Goal: Navigation & Orientation: Find specific page/section

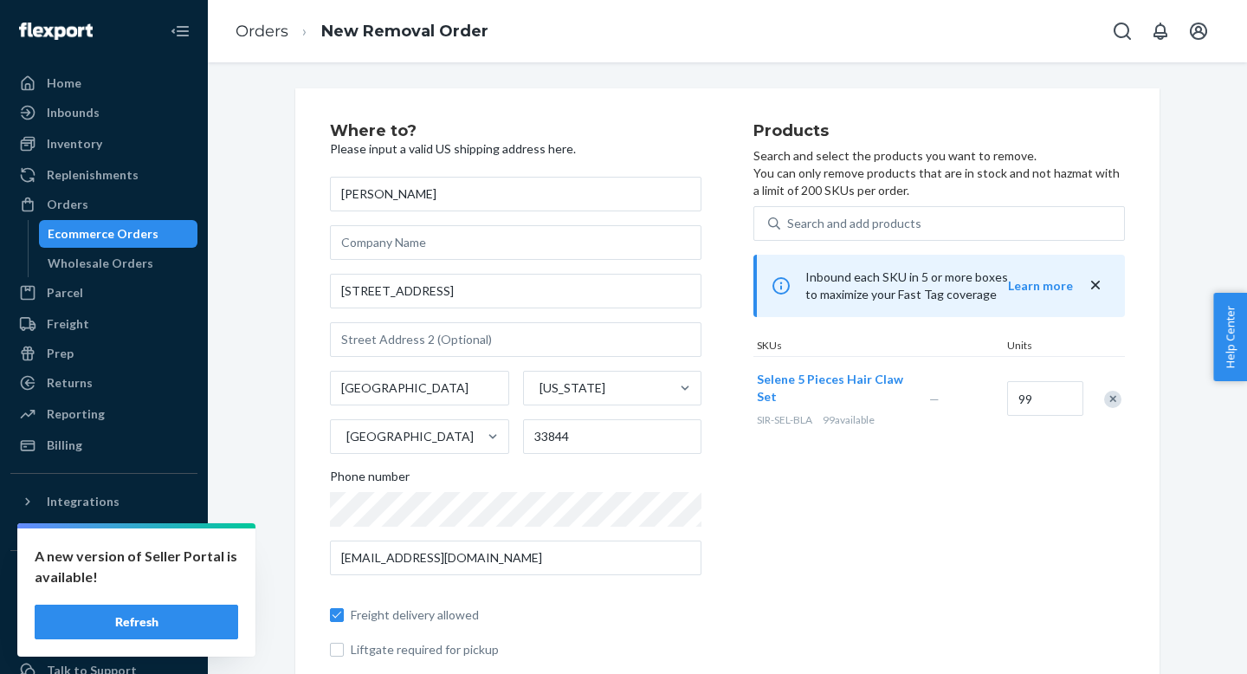
click at [179, 606] on button "Refresh" at bounding box center [136, 621] width 203 height 35
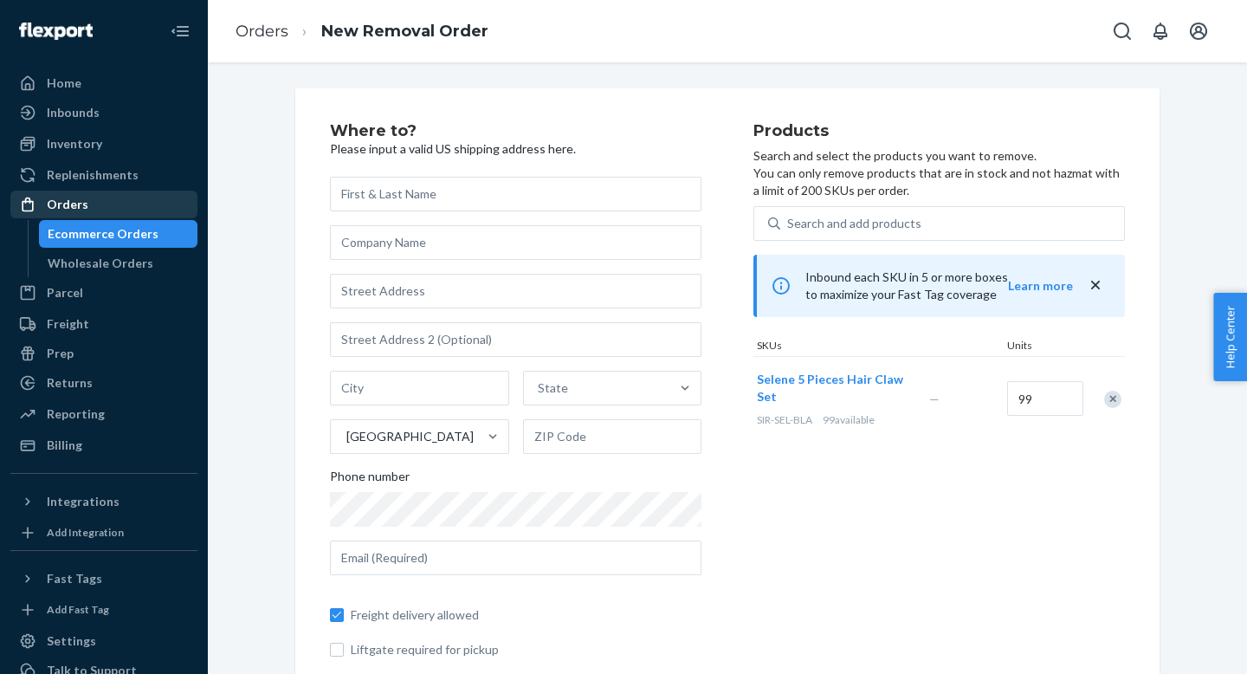
click at [106, 216] on link "Orders" at bounding box center [103, 205] width 187 height 28
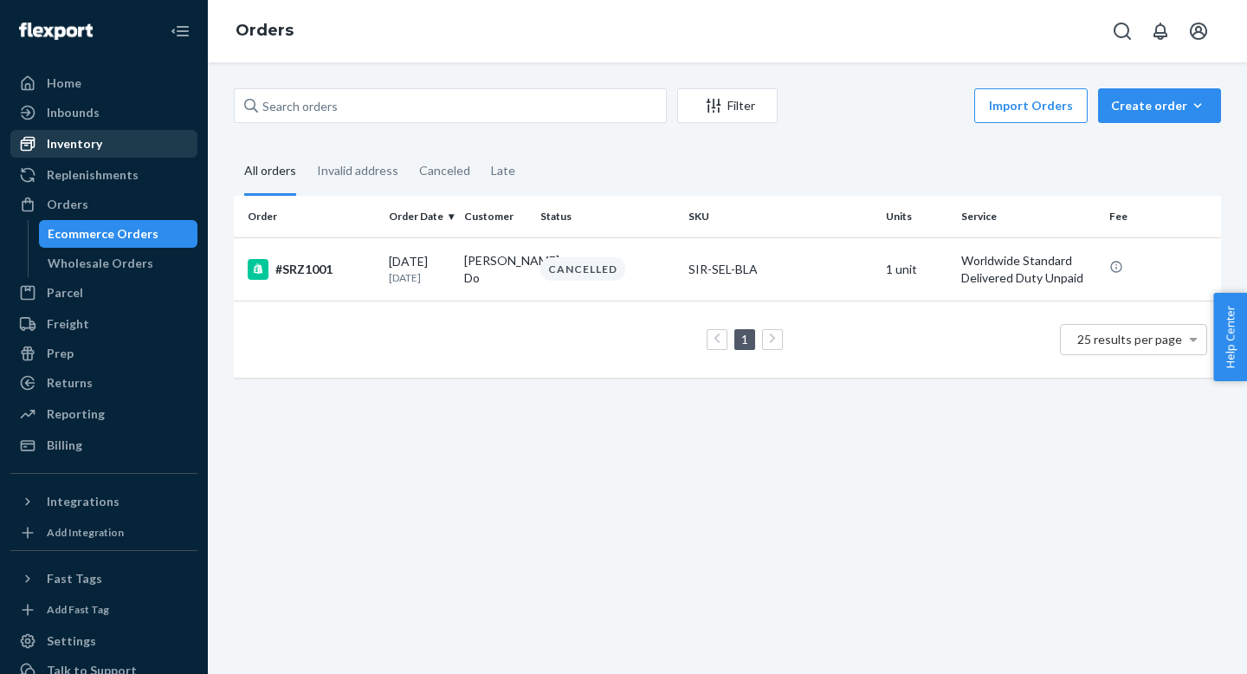
click at [122, 151] on div "Inventory" at bounding box center [104, 144] width 184 height 24
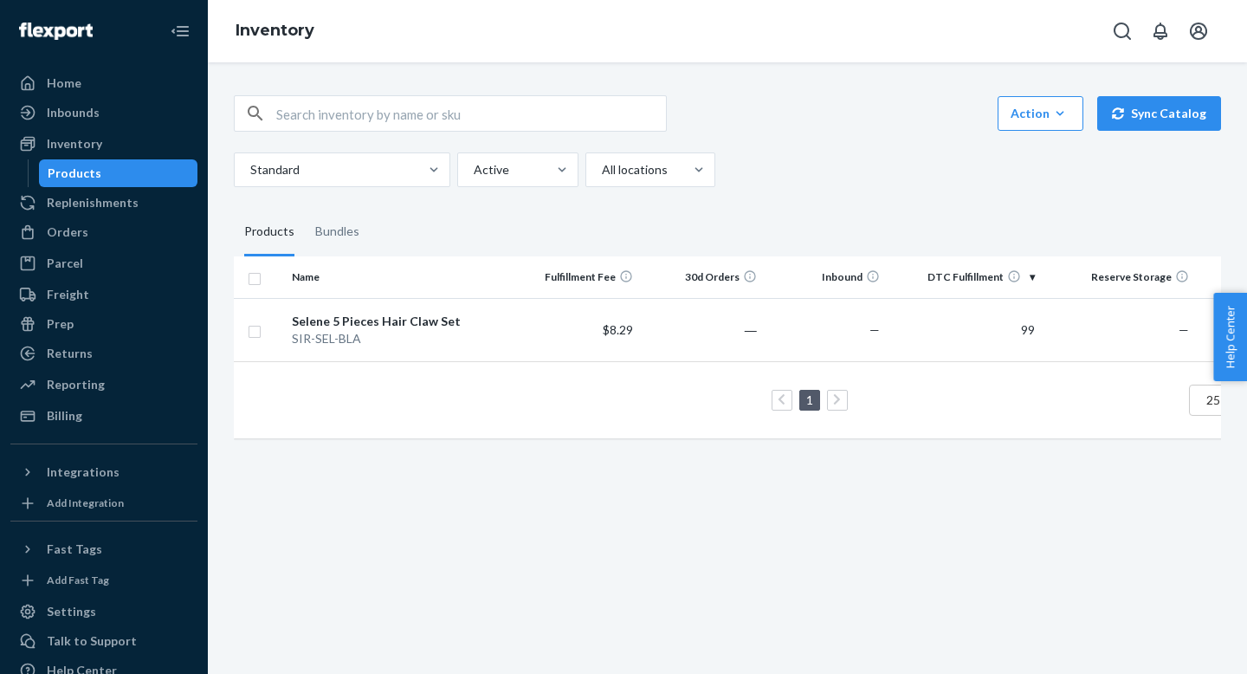
click at [222, 225] on div "Action Create product Create bundle Bulk create products Bulk update products B…" at bounding box center [727, 264] width 1013 height 381
click at [154, 417] on div "Billing" at bounding box center [104, 416] width 184 height 24
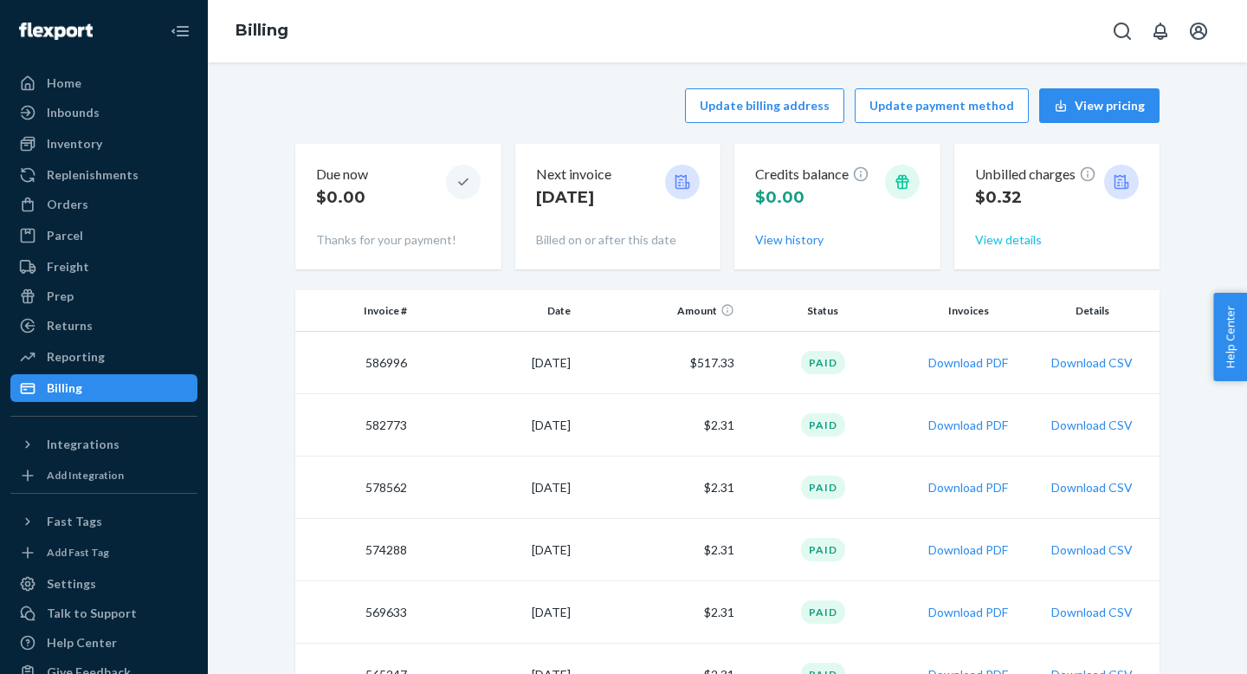
click at [1013, 248] on button "View details" at bounding box center [1008, 239] width 67 height 17
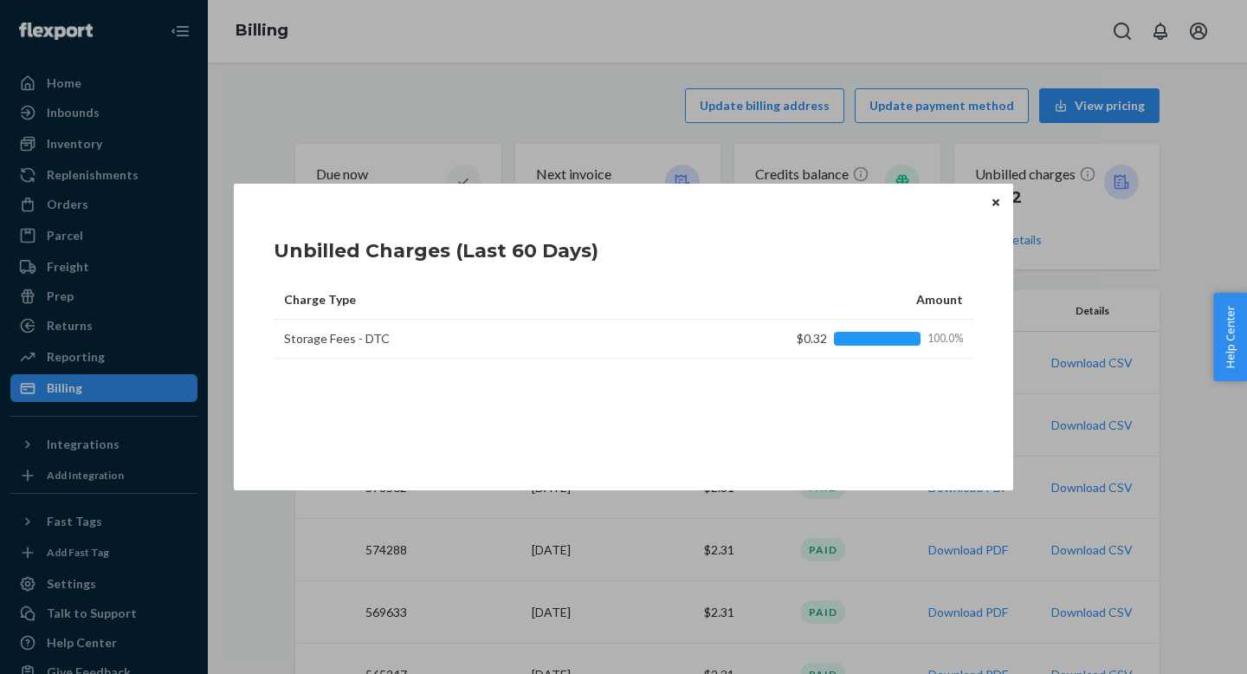
click at [912, 154] on div "Unbilled Charges (Last 60 Days) Charge Type Amount Storage Fees - DTC $0.32 100…" at bounding box center [623, 337] width 1247 height 674
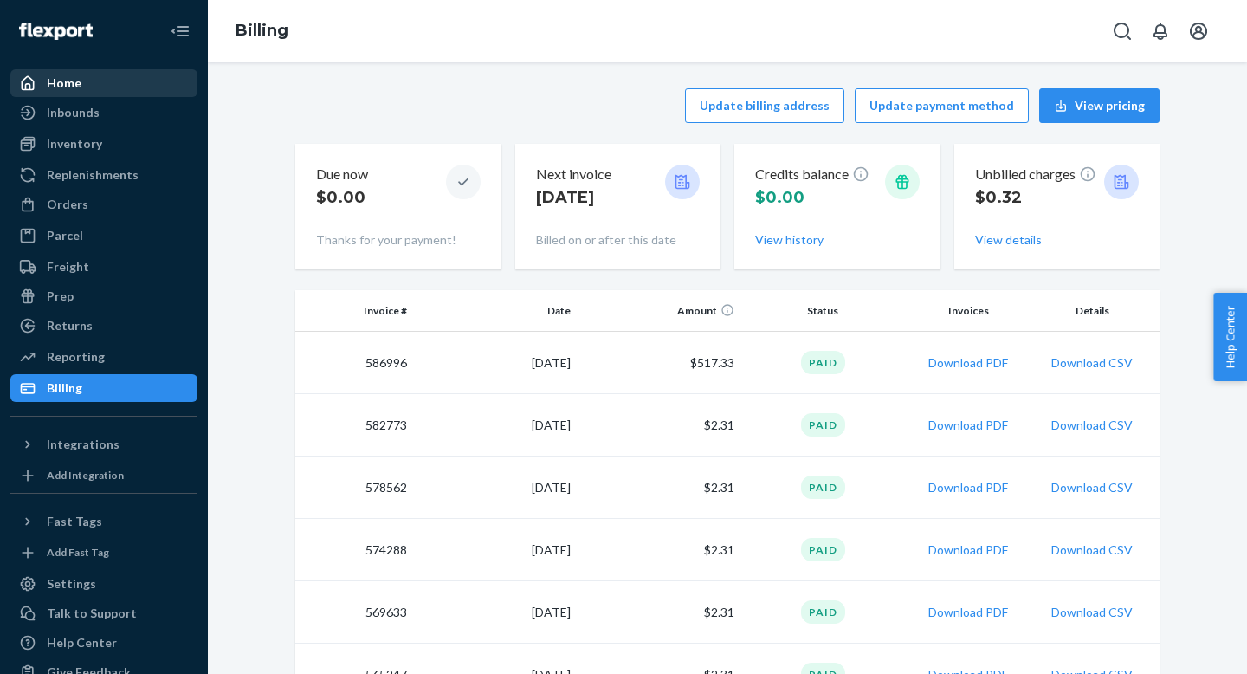
click at [132, 87] on div "Home" at bounding box center [104, 83] width 184 height 24
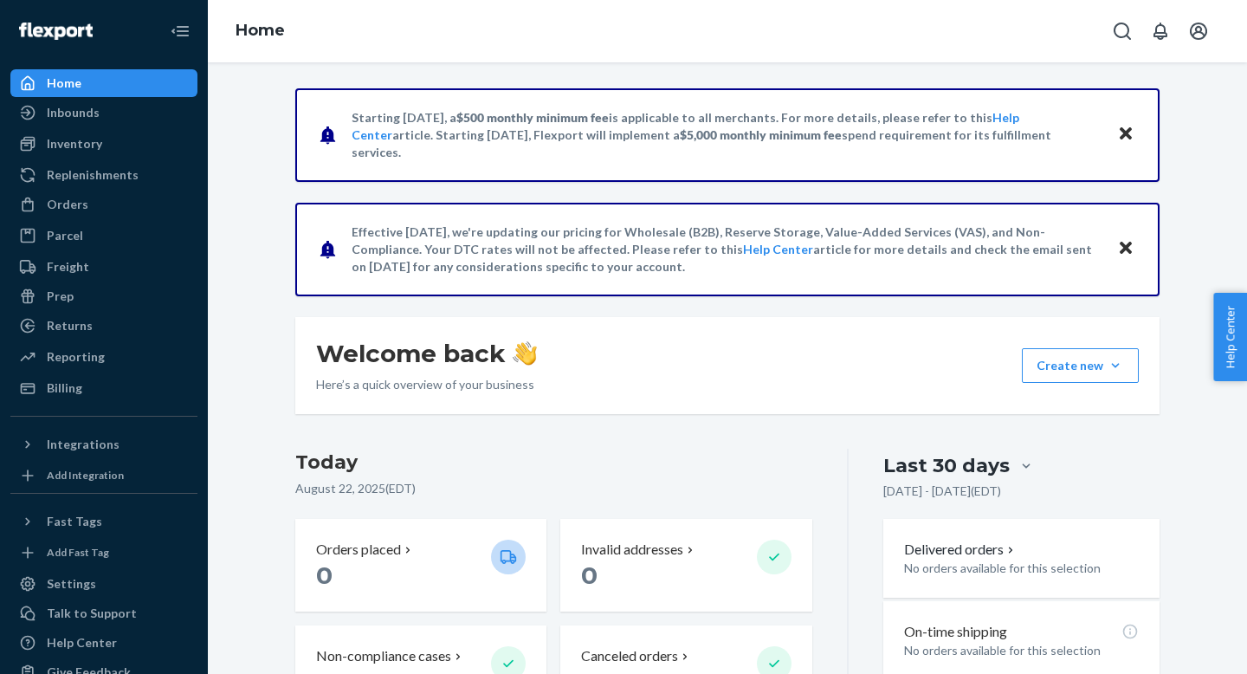
click at [219, 165] on div "Starting [DATE], a $500 monthly minimum fee is applicable to all merchants. For…" at bounding box center [727, 367] width 1039 height 611
click at [1129, 128] on icon "Close" at bounding box center [1126, 133] width 12 height 12
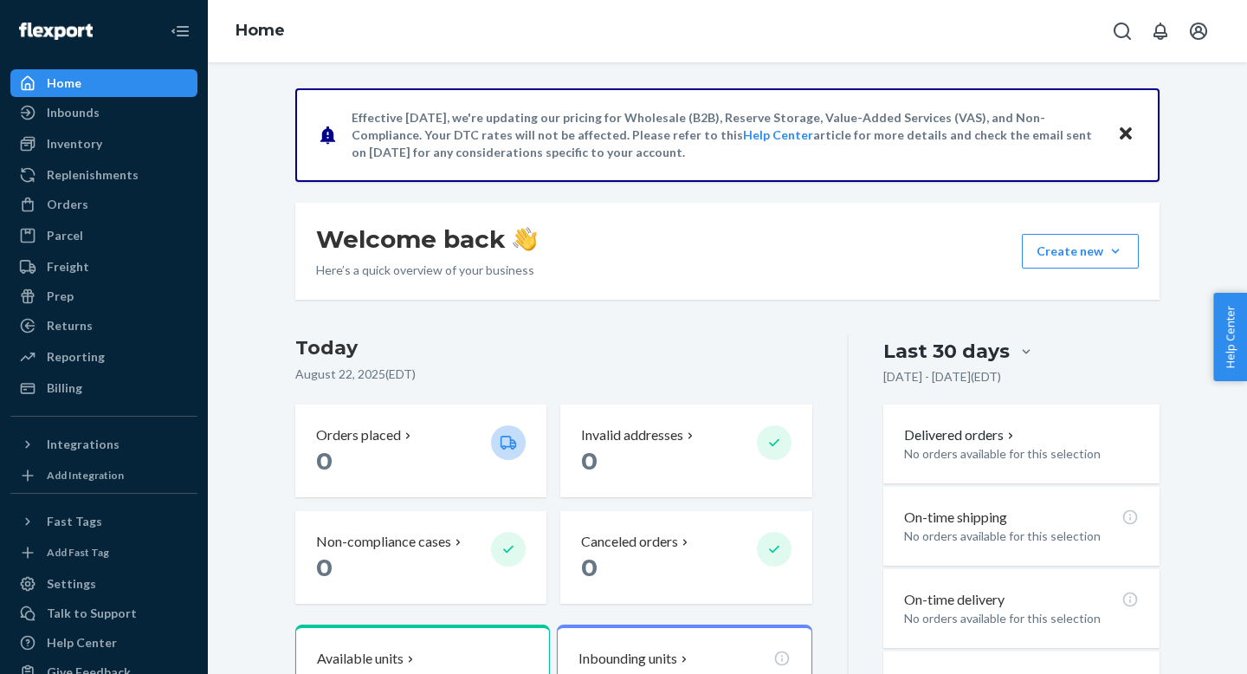
click at [1128, 127] on icon "Close" at bounding box center [1126, 133] width 12 height 21
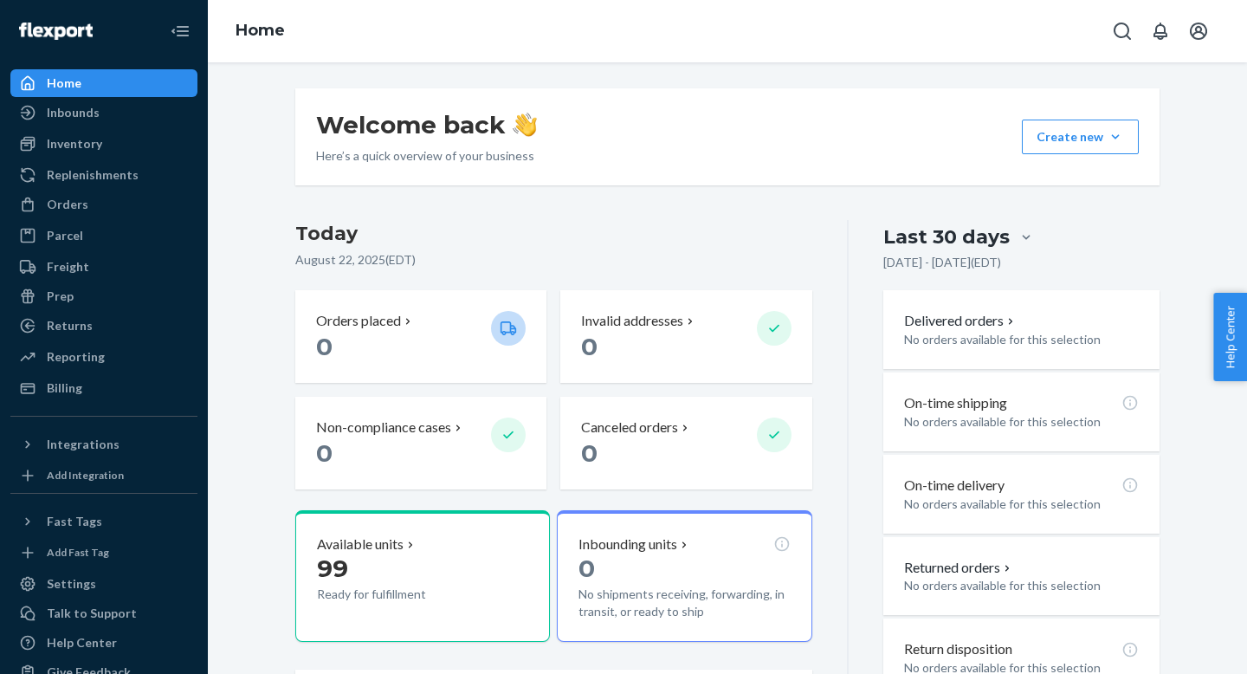
click at [827, 240] on div "[DATE] [DATE] ( EDT ) Orders placed 0 Invalid addresses 0 Non-compliance cases …" at bounding box center [571, 502] width 553 height 565
